Goal: Information Seeking & Learning: Learn about a topic

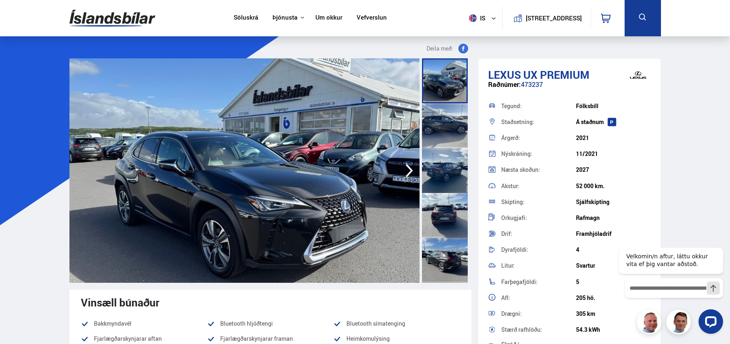
click at [448, 124] on div at bounding box center [445, 125] width 46 height 45
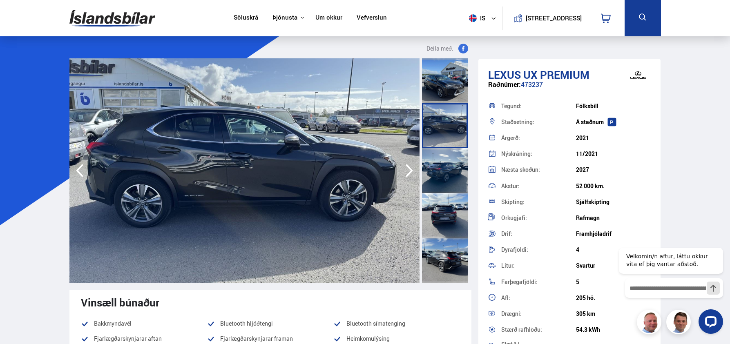
click at [444, 166] on div at bounding box center [445, 170] width 46 height 45
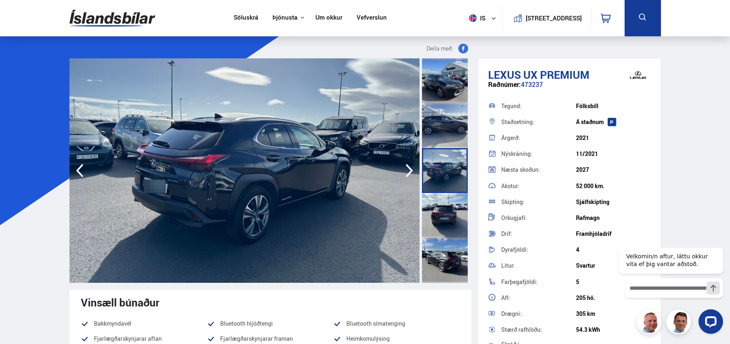
click at [444, 207] on div at bounding box center [445, 215] width 46 height 45
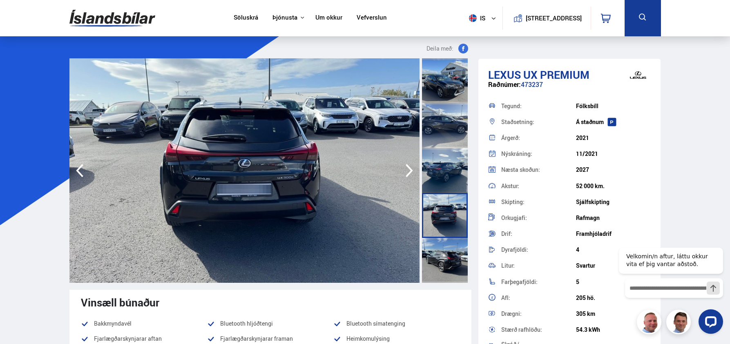
click at [440, 259] on div at bounding box center [445, 260] width 46 height 45
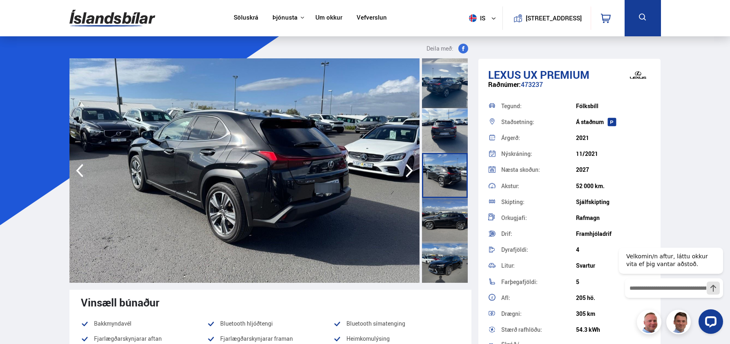
scroll to position [89, 0]
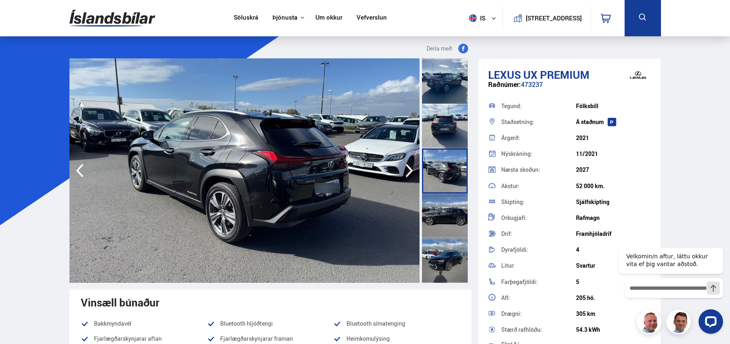
click at [445, 212] on div at bounding box center [445, 216] width 46 height 45
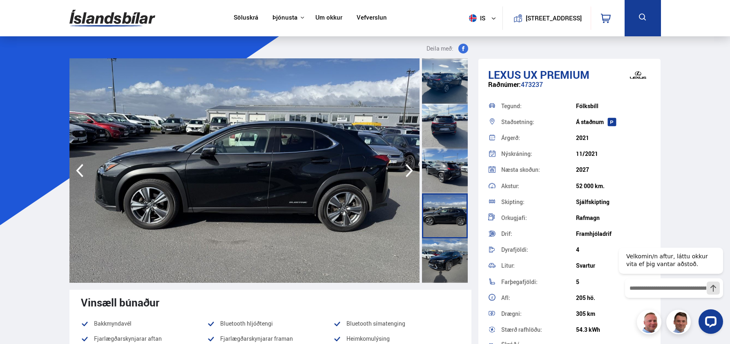
click at [440, 262] on div at bounding box center [445, 261] width 46 height 45
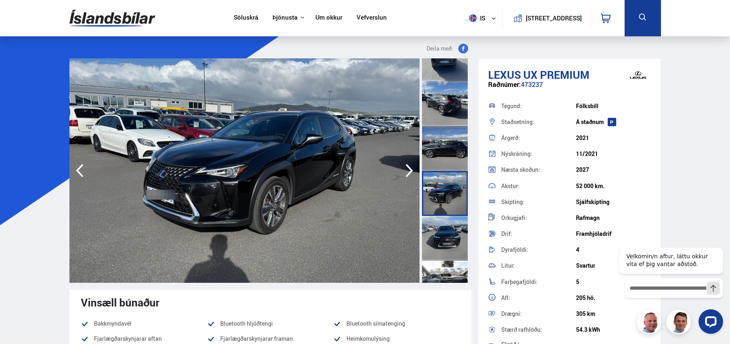
scroll to position [158, 0]
click at [444, 227] on div at bounding box center [445, 237] width 46 height 45
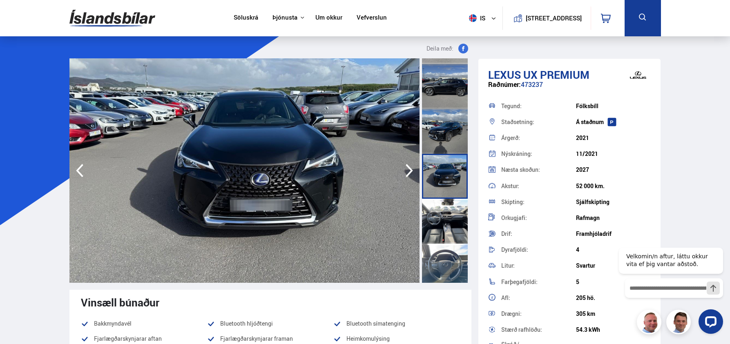
scroll to position [220, 0]
click at [444, 228] on div at bounding box center [445, 220] width 46 height 45
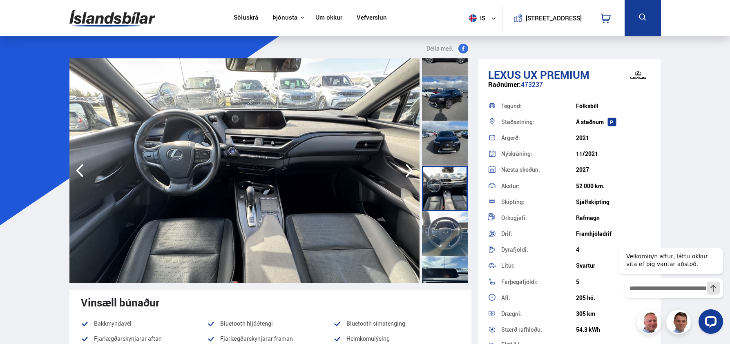
scroll to position [255, 0]
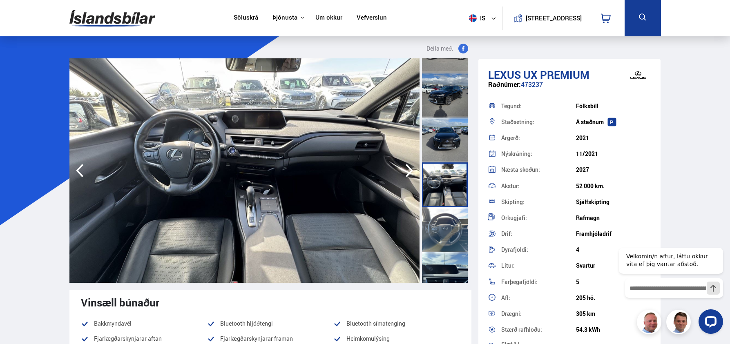
click at [444, 228] on div at bounding box center [445, 229] width 46 height 45
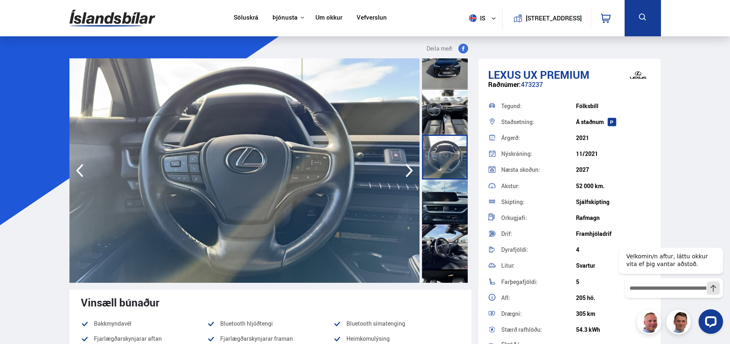
scroll to position [329, 0]
click at [443, 228] on div at bounding box center [445, 246] width 46 height 45
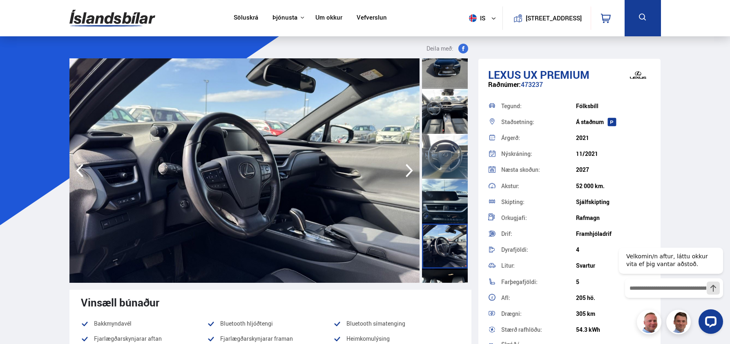
click at [443, 201] on div at bounding box center [445, 201] width 46 height 45
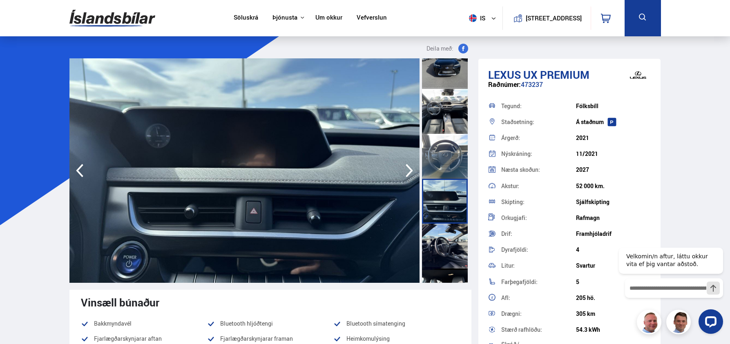
click at [441, 252] on div at bounding box center [445, 246] width 46 height 45
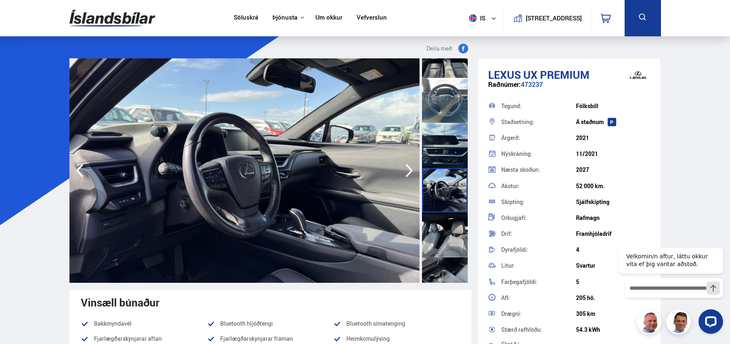
scroll to position [386, 0]
click at [441, 252] on div at bounding box center [445, 234] width 46 height 45
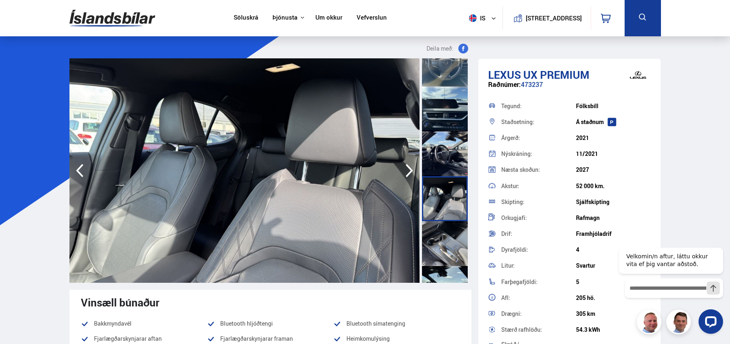
scroll to position [422, 0]
click at [440, 252] on div at bounding box center [445, 242] width 46 height 45
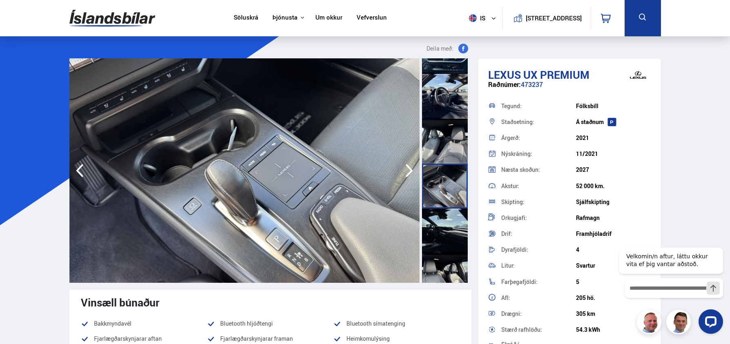
scroll to position [486, 0]
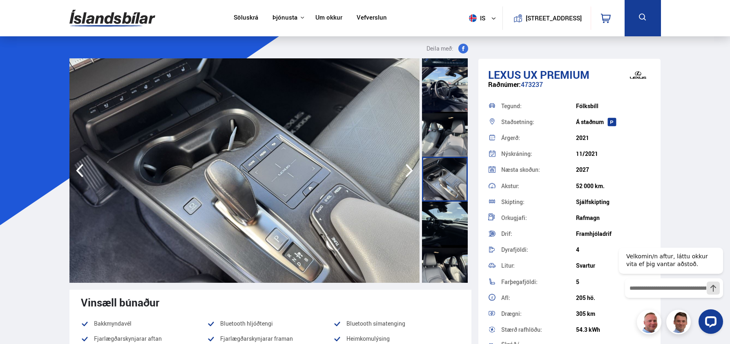
click at [440, 221] on div at bounding box center [445, 224] width 46 height 45
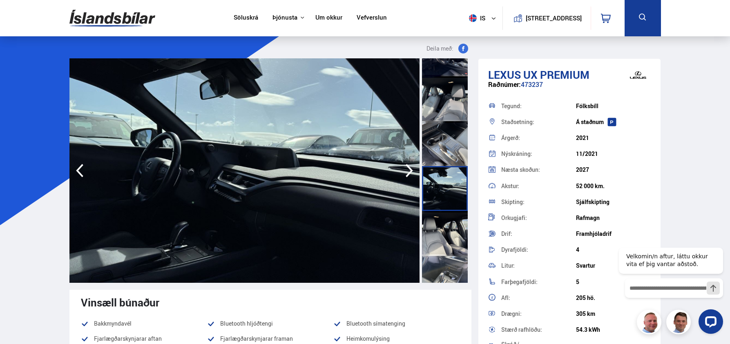
scroll to position [542, 0]
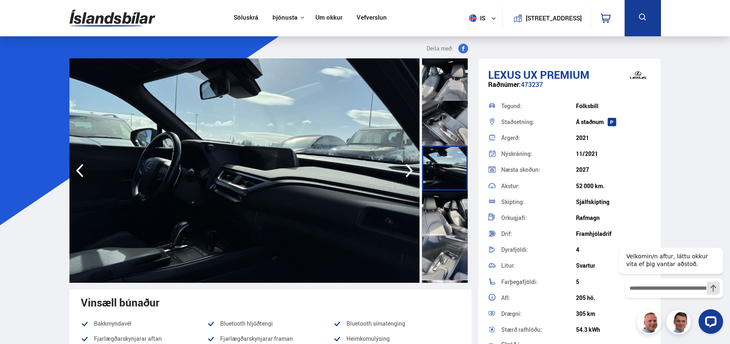
click at [440, 221] on div at bounding box center [445, 213] width 46 height 45
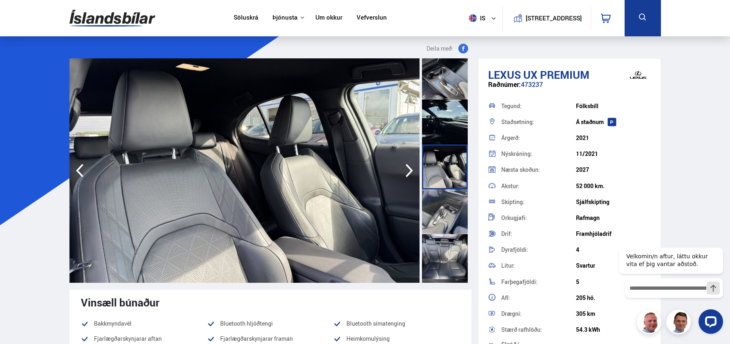
scroll to position [589, 0]
click at [438, 220] on div at bounding box center [445, 211] width 46 height 45
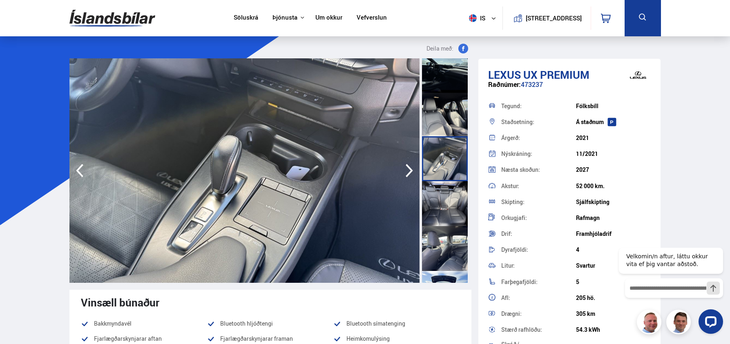
scroll to position [651, 0]
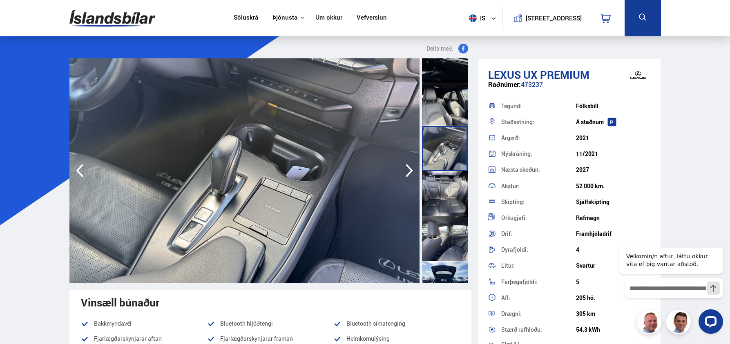
click at [440, 193] on div at bounding box center [445, 193] width 46 height 45
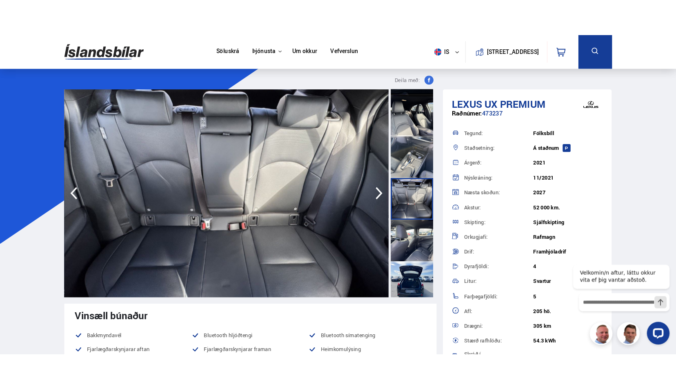
scroll to position [674, 0]
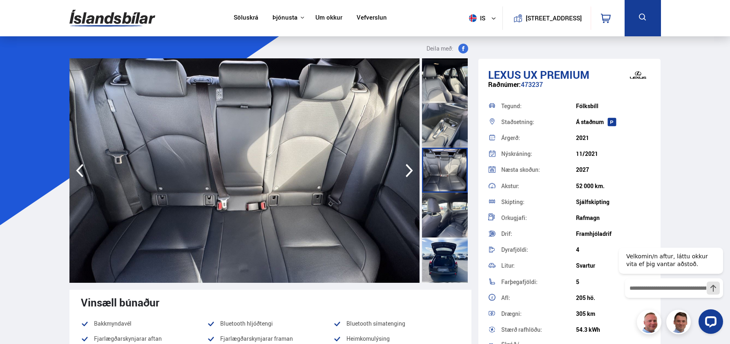
click at [443, 215] on div at bounding box center [445, 215] width 46 height 45
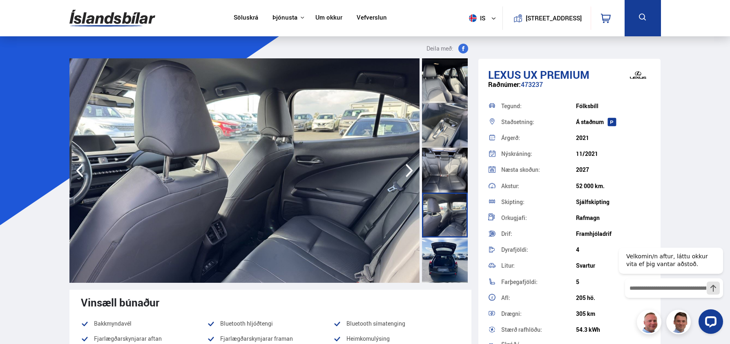
drag, startPoint x: 574, startPoint y: 315, endPoint x: 610, endPoint y: 318, distance: 36.1
click at [610, 318] on div "Drægni: 305 km" at bounding box center [569, 314] width 163 height 16
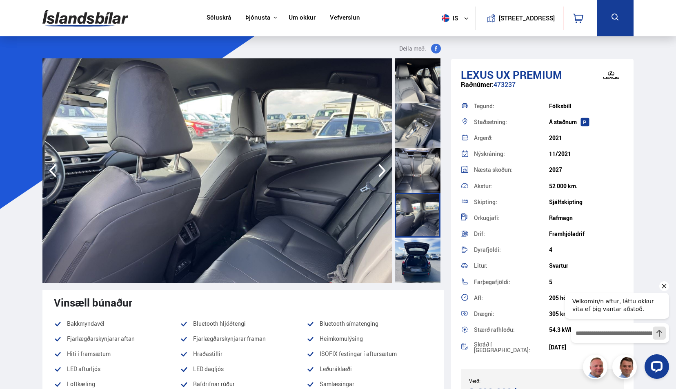
click at [664, 289] on icon "Hide greeting" at bounding box center [665, 286] width 10 height 10
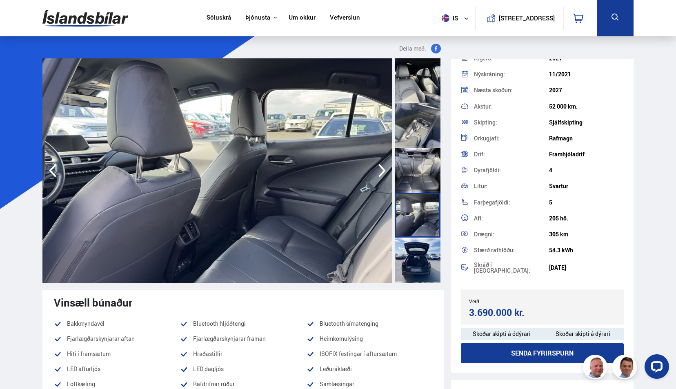
scroll to position [114, 0]
